Goal: Transaction & Acquisition: Purchase product/service

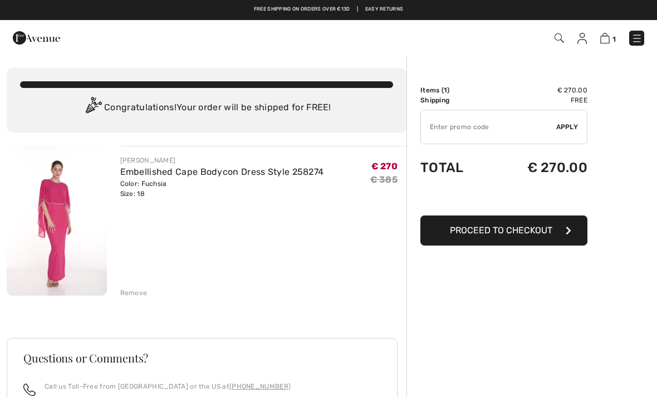
click at [490, 233] on span "Proceed to Checkout" at bounding box center [501, 230] width 102 height 11
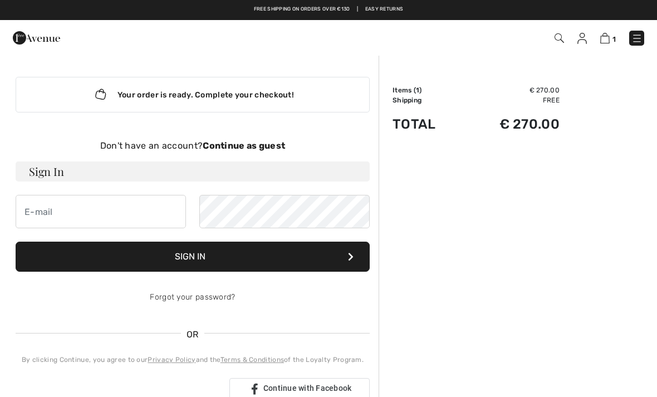
click at [285, 150] on strong "Continue as guest" at bounding box center [244, 145] width 82 height 11
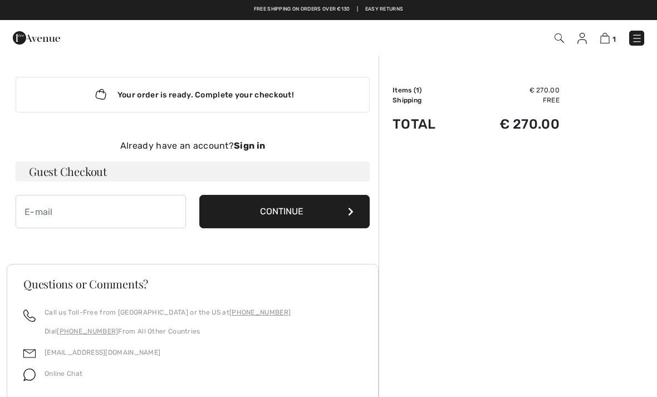
click at [309, 214] on button "Continue" at bounding box center [284, 211] width 170 height 33
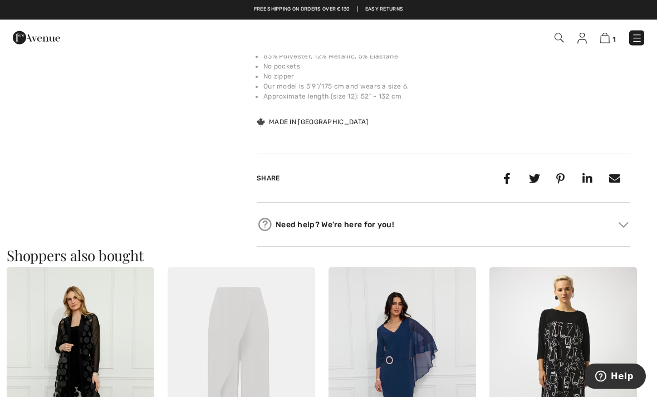
scroll to position [399, 0]
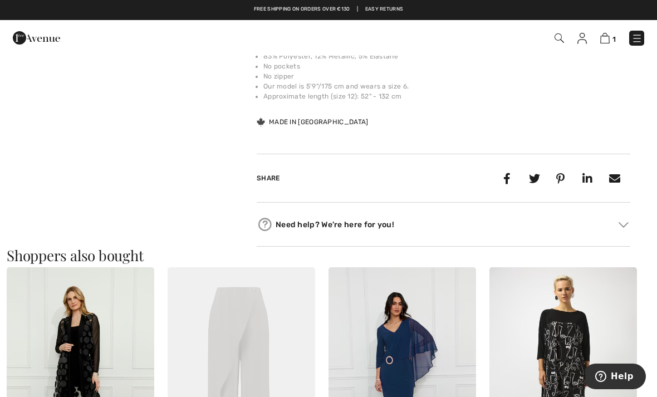
click at [620, 219] on div "Need help? We're here for you!" at bounding box center [444, 224] width 374 height 17
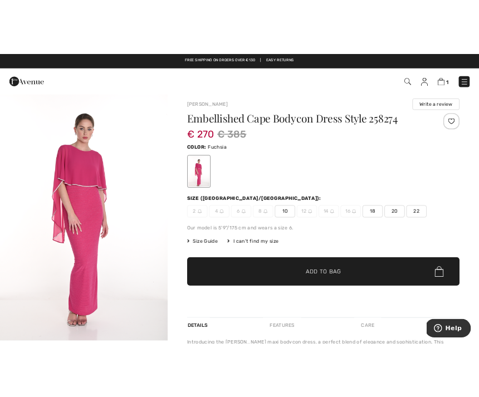
scroll to position [0, 0]
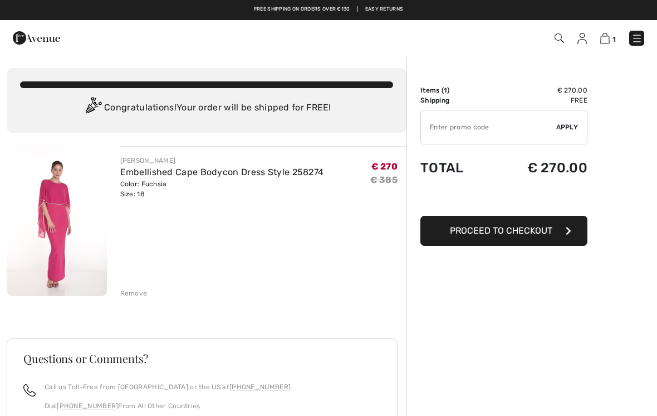
click at [440, 126] on input "TEXT" at bounding box center [488, 126] width 135 height 33
type input "NEW15"
click at [570, 129] on span "Apply" at bounding box center [567, 127] width 22 height 10
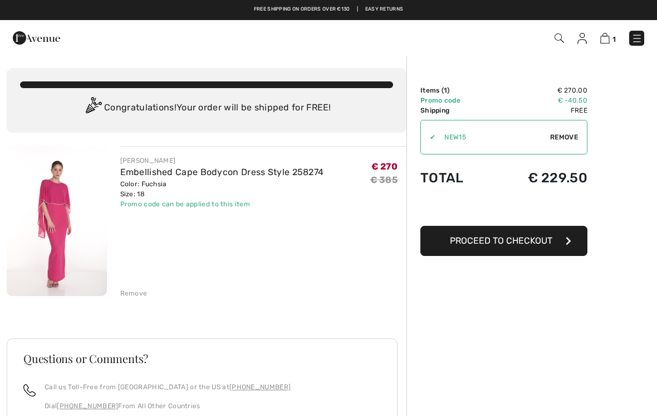
click at [482, 245] on span "Proceed to Checkout" at bounding box center [501, 240] width 102 height 11
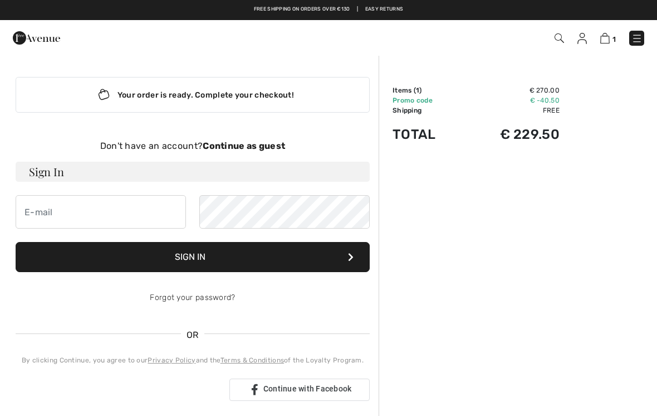
click at [273, 150] on strong "Continue as guest" at bounding box center [244, 145] width 82 height 11
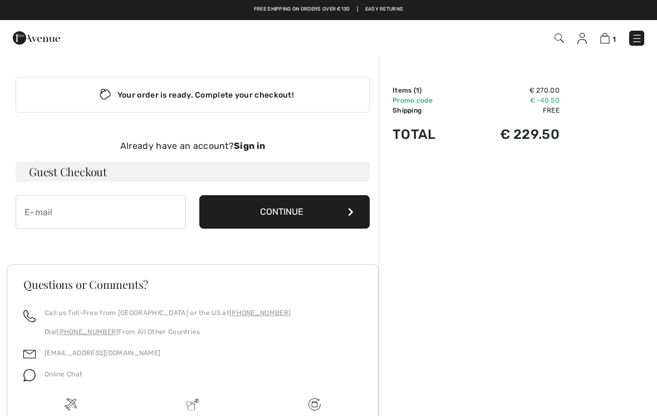
click at [297, 221] on button "Continue" at bounding box center [284, 211] width 170 height 33
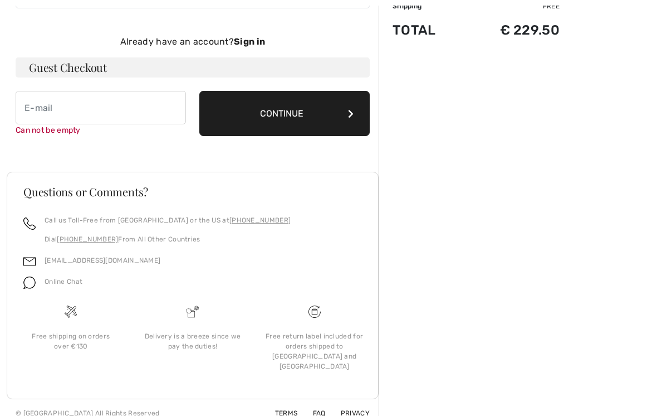
scroll to position [105, 0]
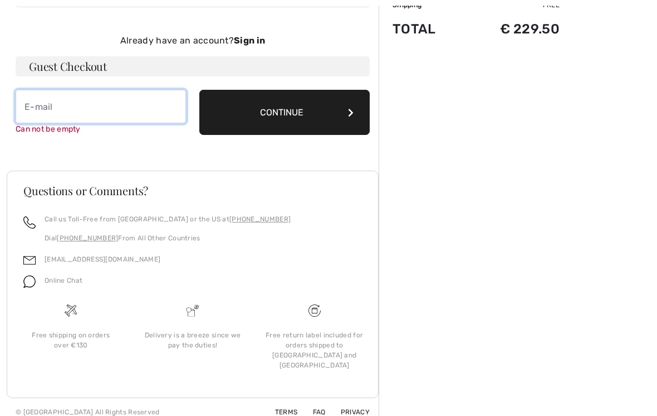
click at [36, 105] on input "email" at bounding box center [101, 106] width 170 height 33
type input "jeanconlan64@hotmail.com"
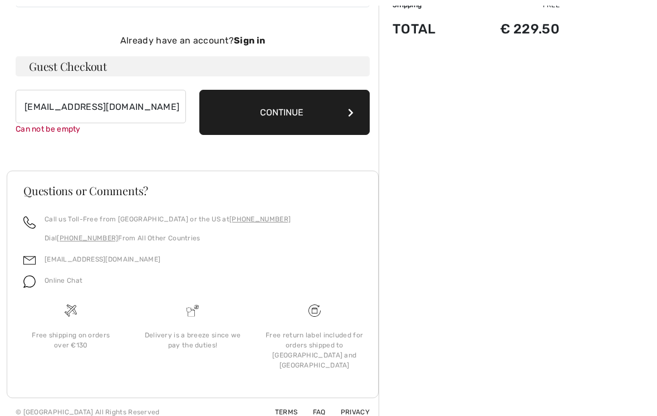
click at [353, 120] on button "Continue" at bounding box center [284, 112] width 170 height 45
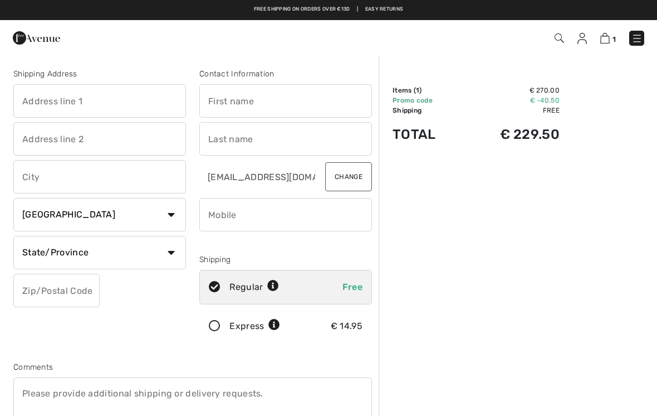
click at [99, 106] on input "text" at bounding box center [99, 100] width 173 height 33
type input "Roseberry"
click at [223, 104] on input "text" at bounding box center [285, 100] width 173 height 33
type input "Jean"
click at [76, 143] on input "text" at bounding box center [99, 138] width 173 height 33
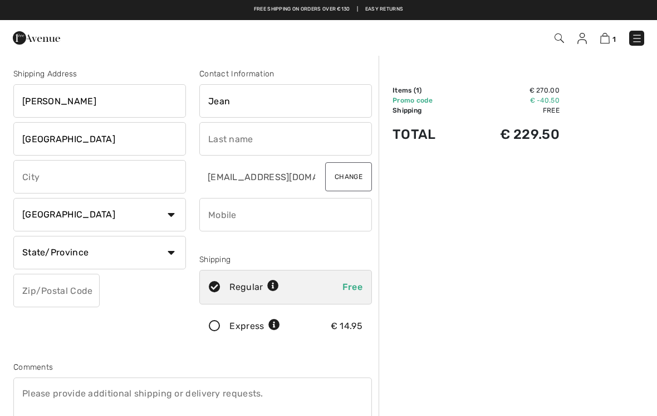
type input "Newbridge"
click at [239, 139] on input "text" at bounding box center [285, 138] width 173 height 33
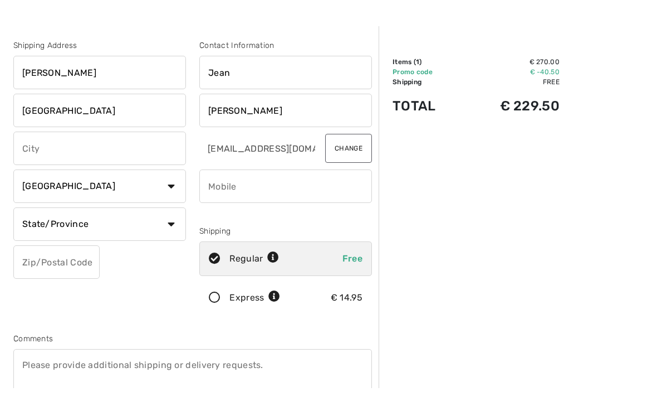
type input "Conlan"
click at [56, 160] on input "text" at bounding box center [99, 176] width 173 height 33
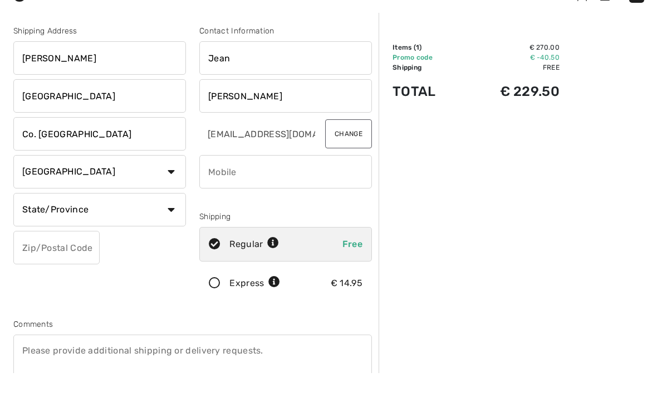
type input "Co. Kildare"
click at [166, 198] on select "Country Canada United States Afghanistan Aland Islands Albania Algeria American…" at bounding box center [99, 214] width 173 height 33
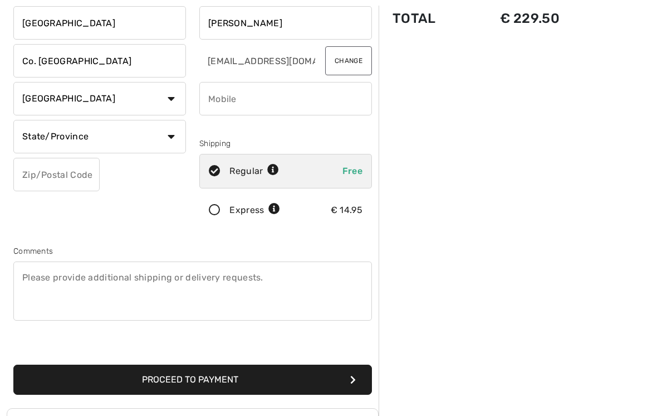
select select "IE"
click at [168, 139] on select "State/Province Carlow Cavan Clare Cork Donegal Dublin Galway Kerry Kildare Kilk…" at bounding box center [99, 136] width 173 height 33
select select "KI"
click at [172, 141] on select "State/Province Carlow Cavan Clare Cork Donegal Dublin Galway Kerry Kildare Kilk…" at bounding box center [99, 136] width 173 height 33
click at [66, 144] on select "State/Province Carlow Cavan Clare Cork Donegal Dublin Galway Kerry Kildare Kilk…" at bounding box center [99, 136] width 173 height 33
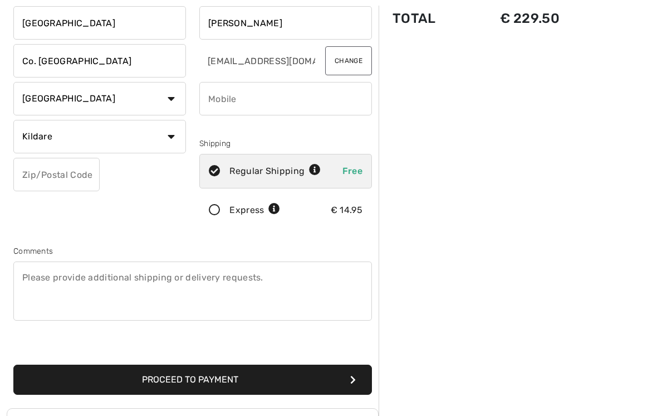
click at [168, 139] on select "State/Province Carlow Cavan Clare Cork Donegal Dublin Galway Kerry Kildare Kilk…" at bounding box center [99, 136] width 173 height 33
click at [60, 135] on select "State/Province Carlow Cavan Clare Cork Donegal Dublin Galway Kerry Kildare Kilk…" at bounding box center [99, 136] width 173 height 33
click at [42, 139] on select "State/Province Carlow Cavan Clare Cork Donegal Dublin Galway Kerry Kildare Kilk…" at bounding box center [99, 136] width 173 height 33
click at [57, 177] on input "text" at bounding box center [56, 174] width 86 height 33
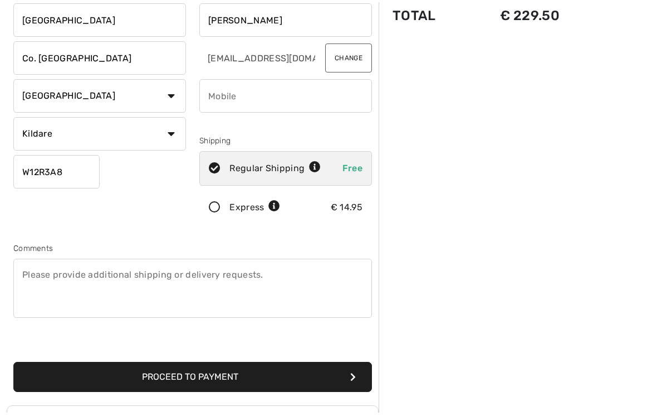
type input "W12R3A8"
click at [227, 97] on input "phone" at bounding box center [285, 98] width 173 height 33
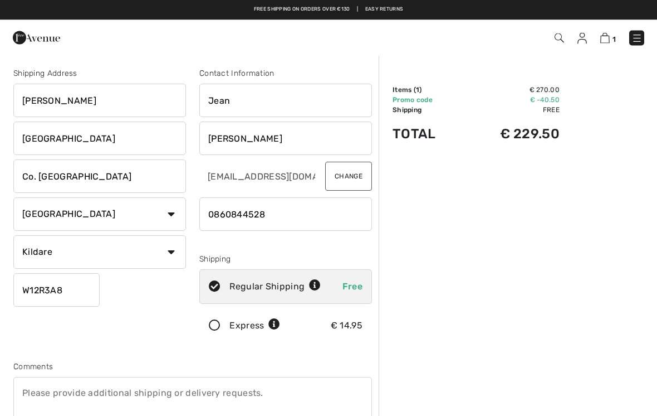
scroll to position [0, 0]
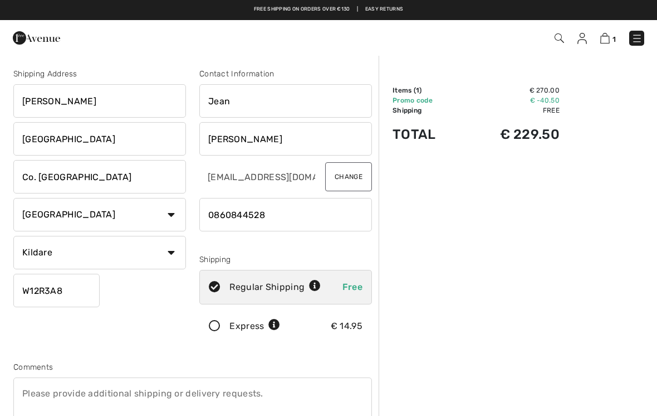
type input "0860844528"
click at [83, 219] on select "Country Canada United States Afghanistan Aland Islands Albania Algeria American…" at bounding box center [99, 214] width 173 height 33
click at [133, 257] on select "State/Province Carlow Cavan Clare Cork Donegal Dublin Galway Kerry Kildare Kilk…" at bounding box center [99, 252] width 173 height 33
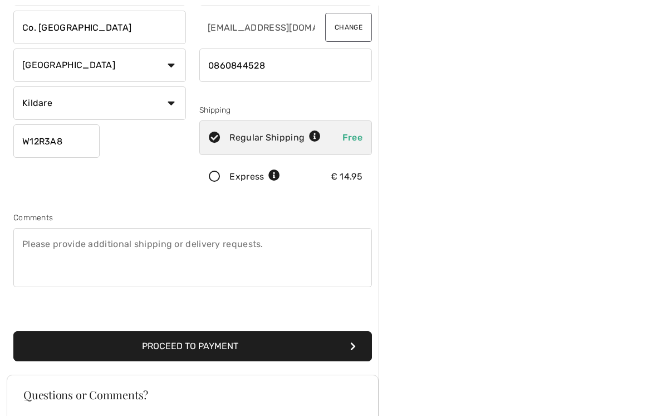
scroll to position [162, 0]
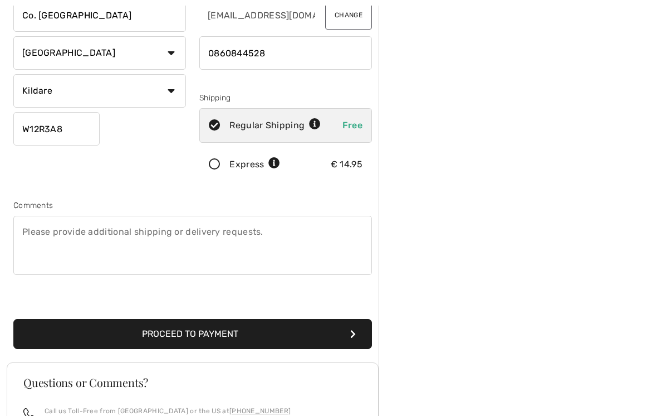
click at [357, 338] on button "Proceed to Payment" at bounding box center [192, 334] width 359 height 30
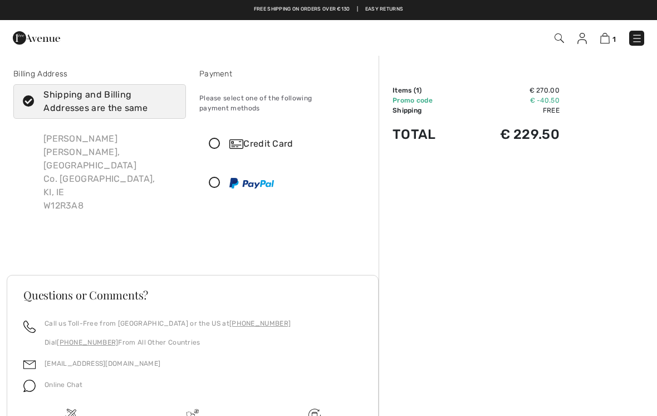
click at [218, 177] on icon at bounding box center [215, 183] width 30 height 12
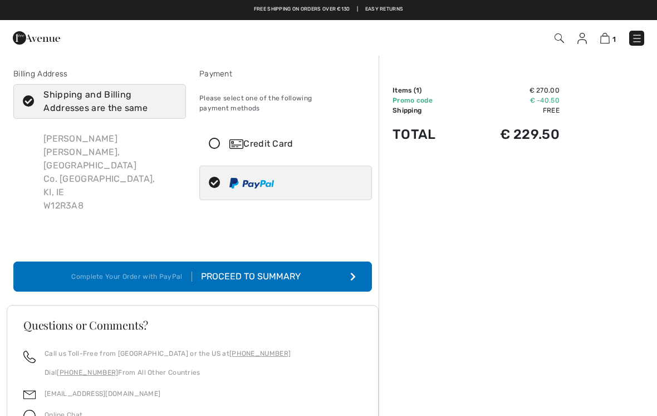
click at [295, 270] on div "Proceed to Summary" at bounding box center [253, 276] width 122 height 13
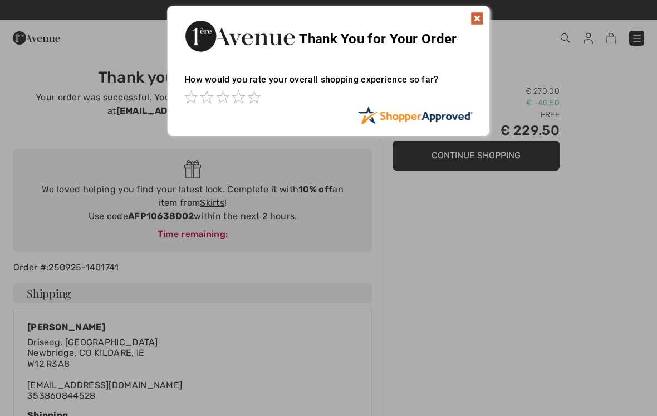
click at [483, 16] on img at bounding box center [477, 18] width 13 height 13
